Goal: Task Accomplishment & Management: Manage account settings

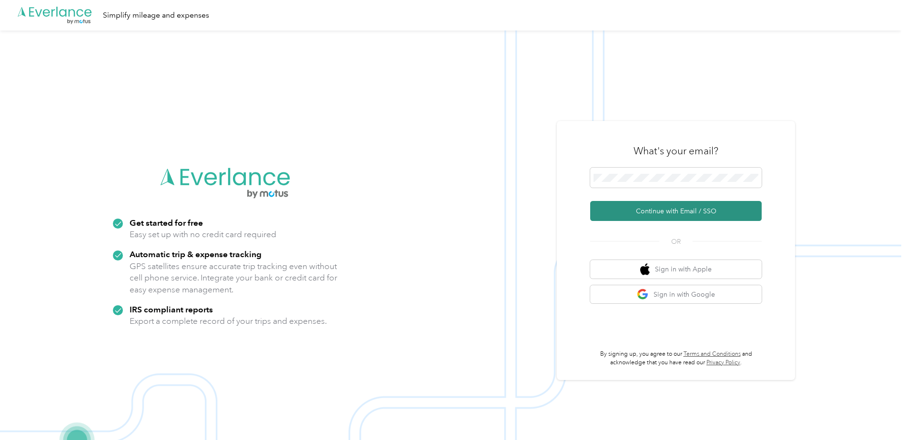
click at [664, 210] on button "Continue with Email / SSO" at bounding box center [675, 211] width 171 height 20
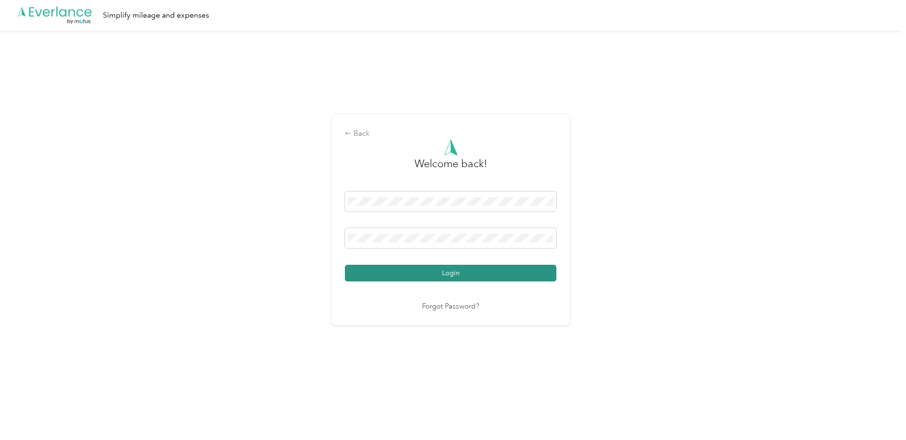
click at [485, 275] on button "Login" at bounding box center [450, 273] width 211 height 17
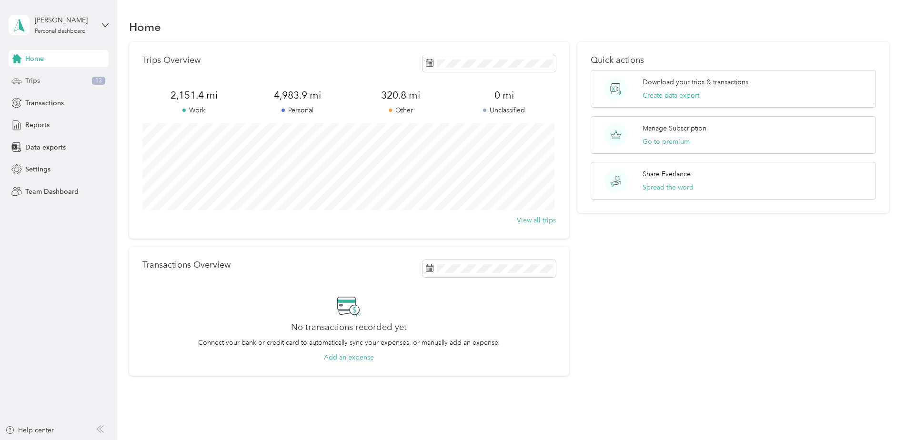
click at [49, 79] on div "Trips 13" at bounding box center [59, 80] width 100 height 17
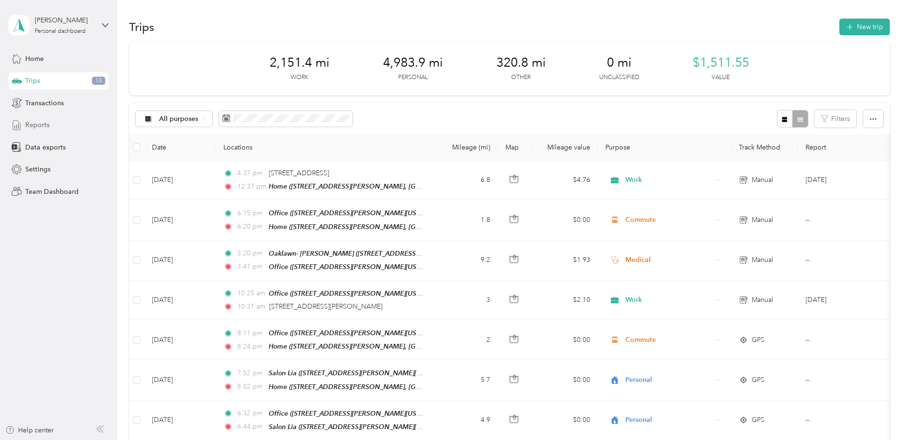
click at [50, 122] on div "Reports" at bounding box center [59, 125] width 100 height 17
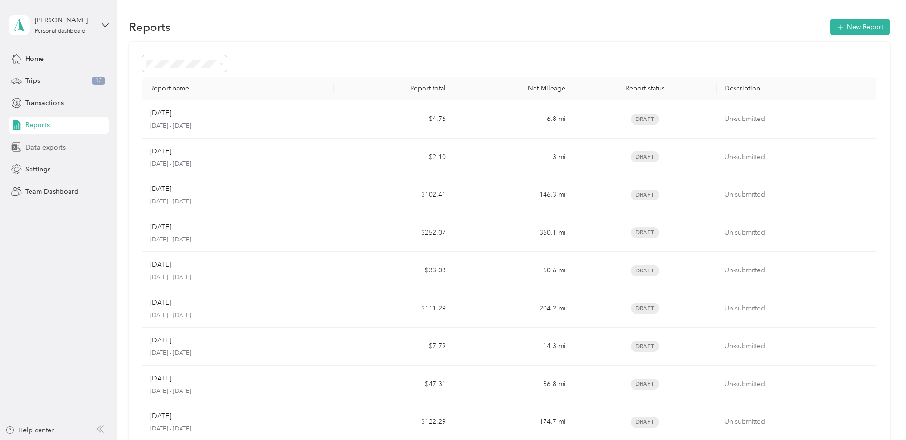
click at [62, 148] on span "Data exports" at bounding box center [45, 147] width 40 height 10
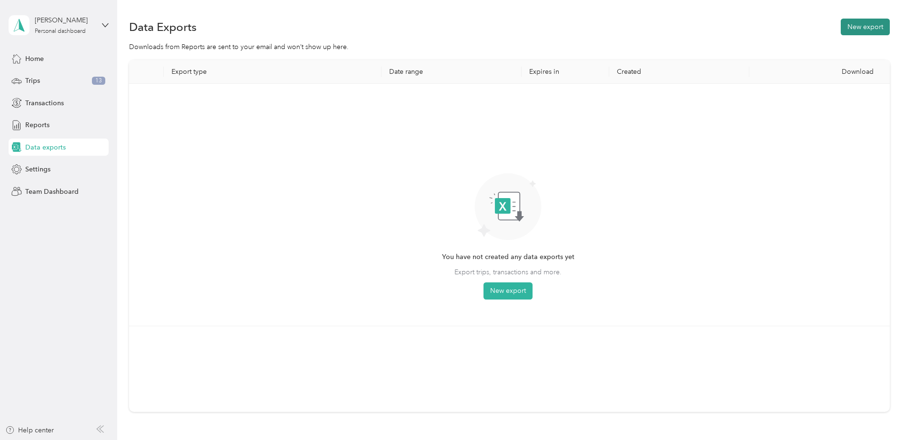
click at [853, 27] on button "New export" at bounding box center [864, 27] width 49 height 17
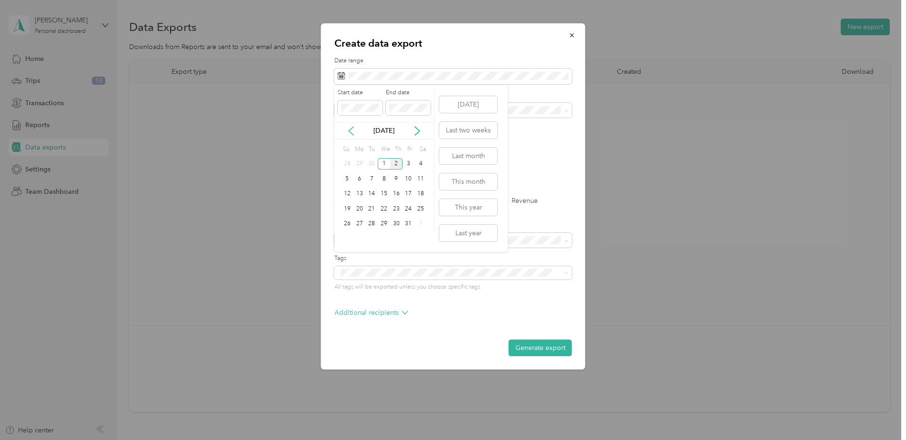
click at [346, 130] on icon at bounding box center [351, 131] width 10 height 10
click at [346, 129] on icon at bounding box center [351, 131] width 10 height 10
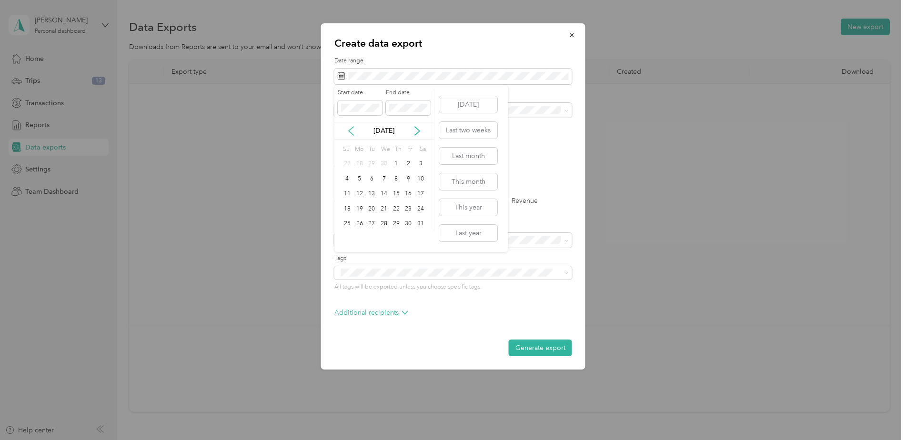
click at [346, 129] on icon at bounding box center [351, 131] width 10 height 10
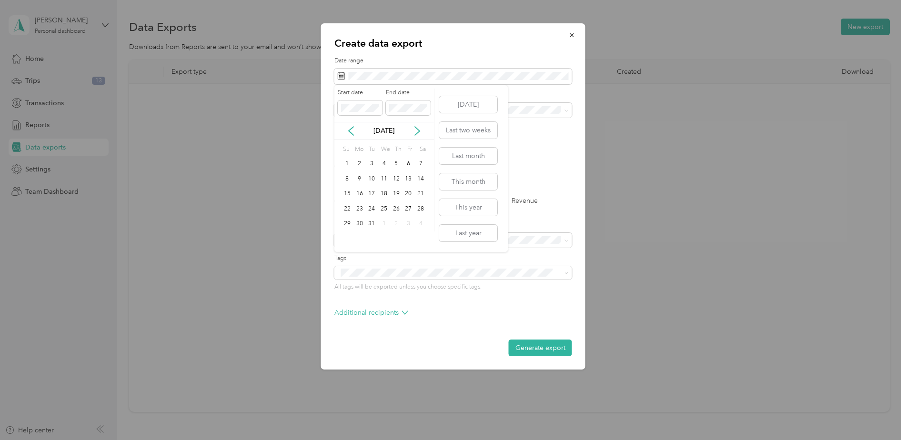
click at [356, 132] on div "[DATE]" at bounding box center [384, 131] width 100 height 10
click at [352, 132] on icon at bounding box center [351, 131] width 10 height 10
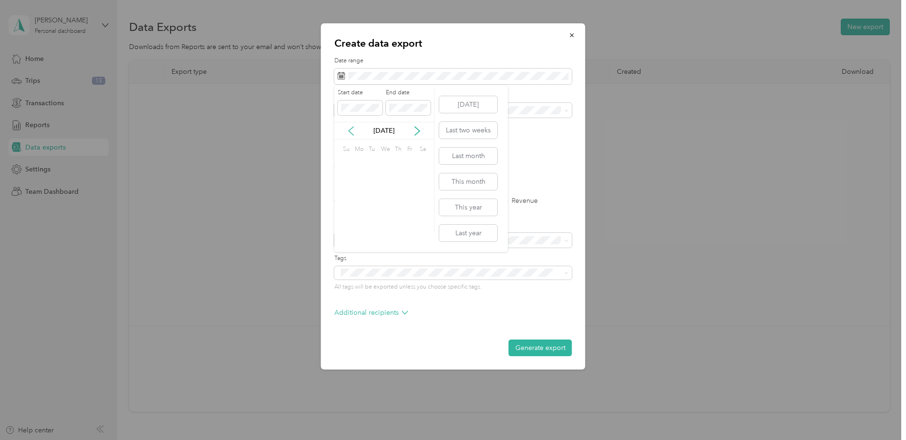
click at [352, 132] on icon at bounding box center [351, 131] width 10 height 10
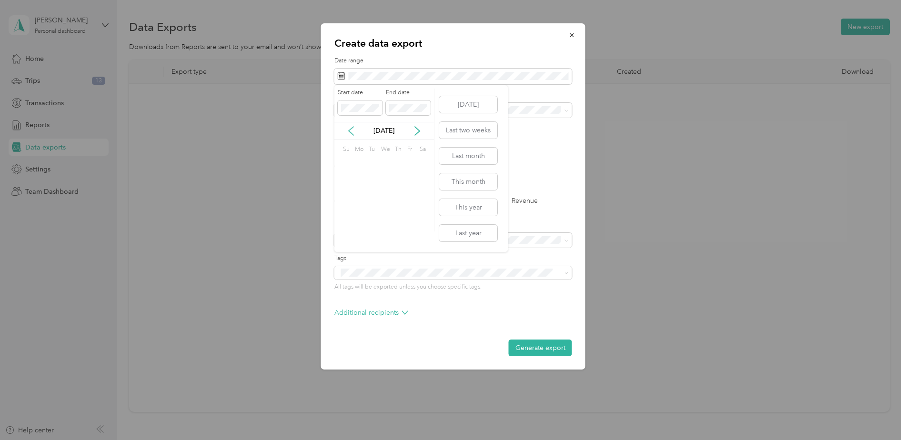
click at [352, 132] on icon at bounding box center [351, 131] width 10 height 10
click at [357, 161] on div "1" at bounding box center [359, 164] width 12 height 12
click at [419, 130] on icon at bounding box center [417, 131] width 5 height 9
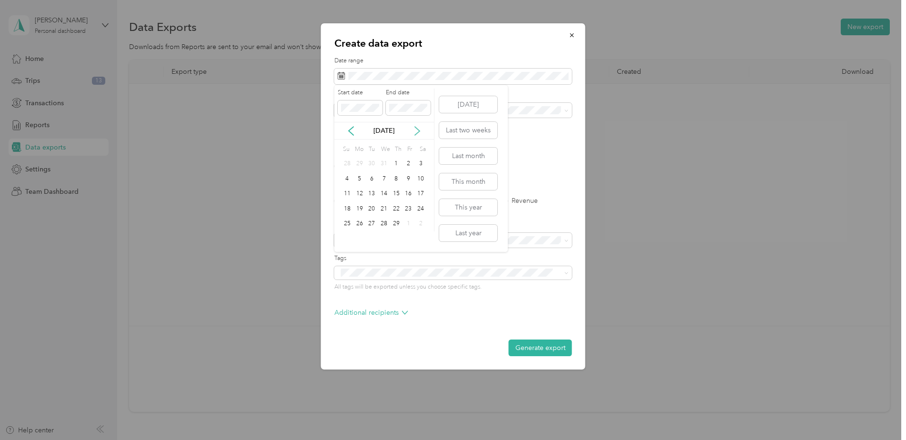
click at [419, 130] on icon at bounding box center [417, 131] width 5 height 9
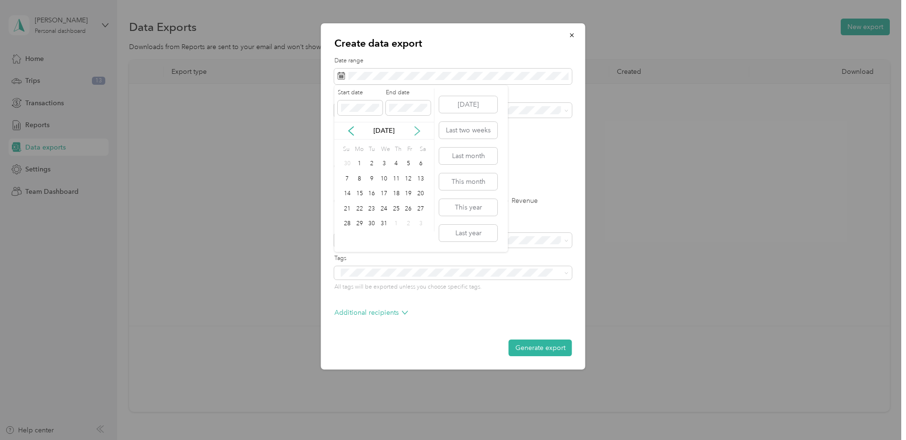
click at [419, 130] on icon at bounding box center [417, 131] width 5 height 9
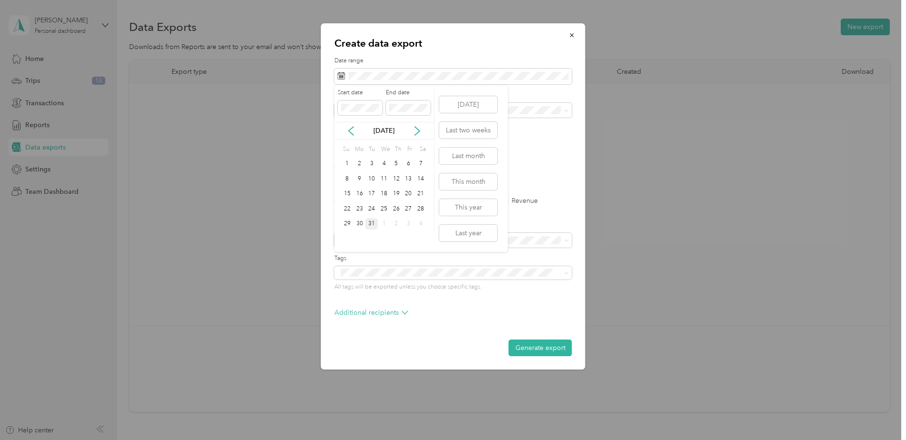
click at [371, 220] on div "31" at bounding box center [371, 224] width 12 height 12
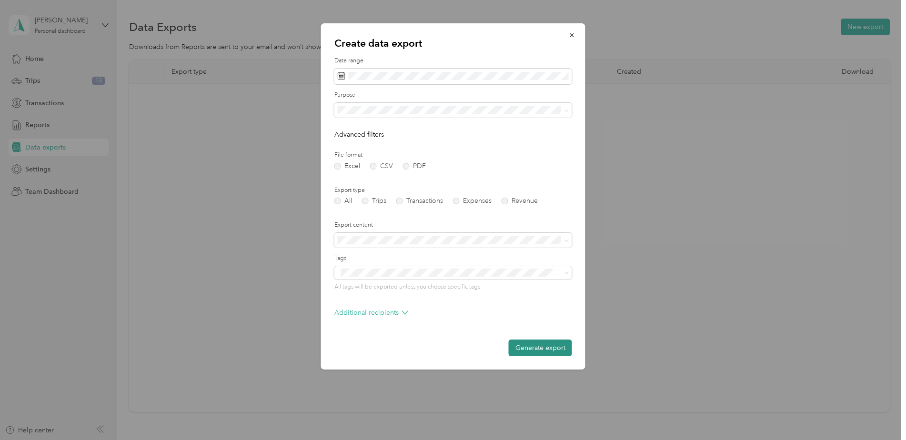
click at [536, 347] on button "Generate export" at bounding box center [540, 348] width 63 height 17
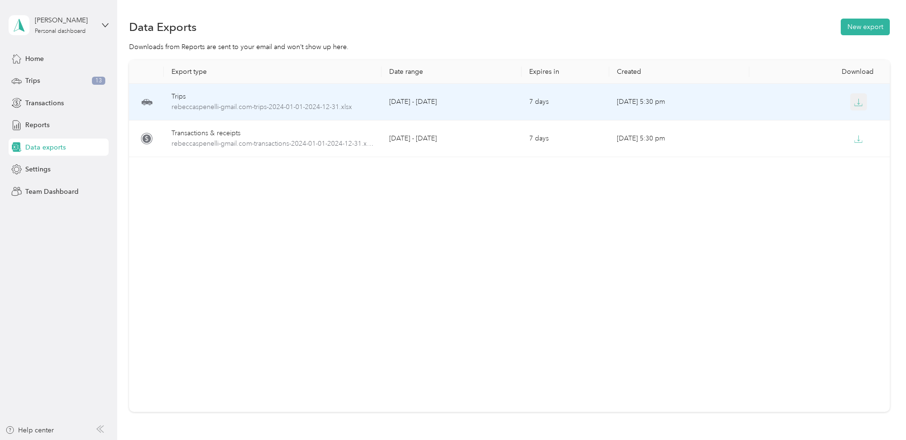
click at [855, 101] on icon "button" at bounding box center [858, 102] width 9 height 9
